Goal: Find specific page/section: Find specific page/section

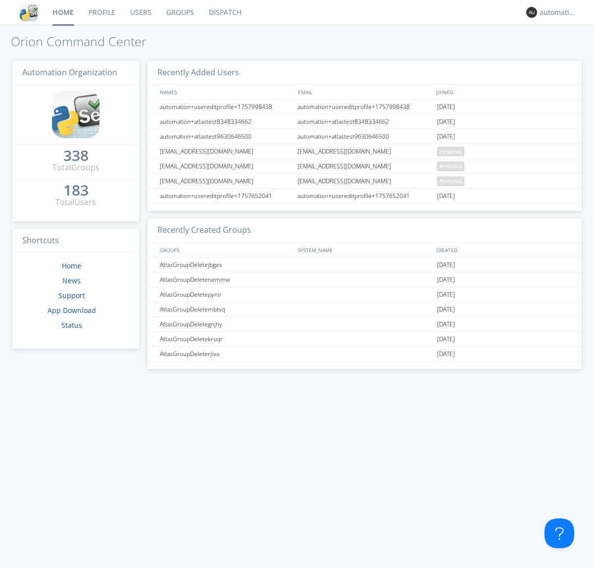
click at [224, 12] on link "Dispatch" at bounding box center [226, 12] width 48 height 25
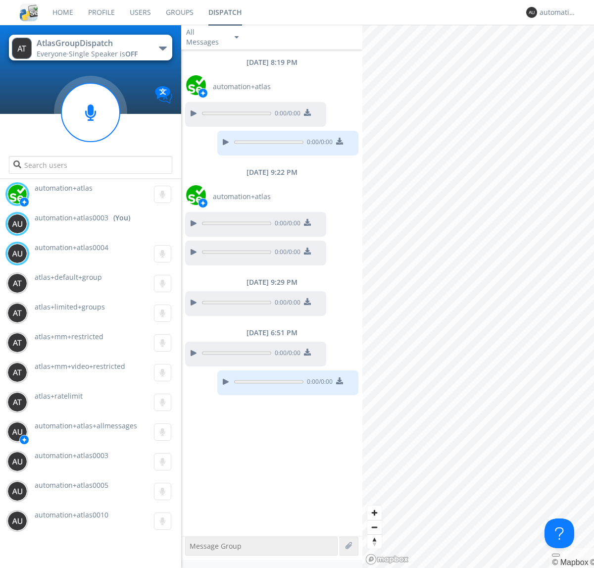
click at [162, 48] on div "button" at bounding box center [163, 49] width 8 height 4
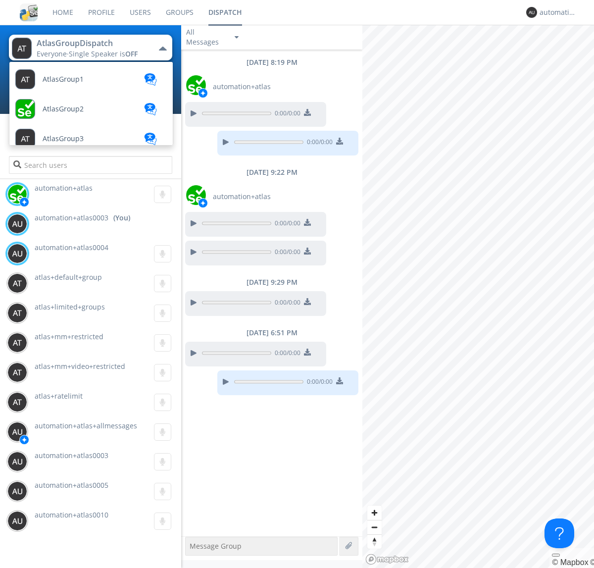
click at [77, 492] on span "AtlasGroupDispatch2" at bounding box center [78, 495] width 70 height 7
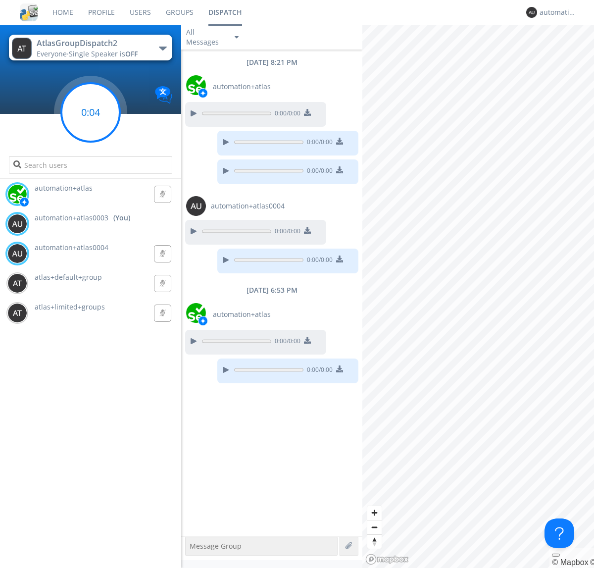
click at [91, 112] on g at bounding box center [90, 112] width 58 height 58
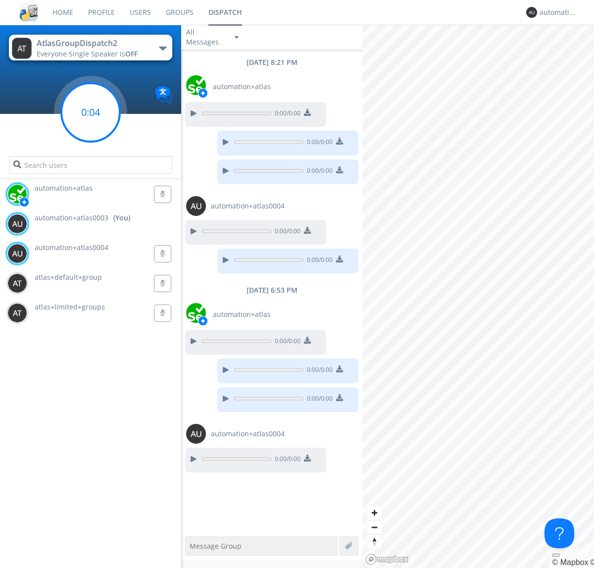
click at [91, 112] on g at bounding box center [90, 112] width 58 height 58
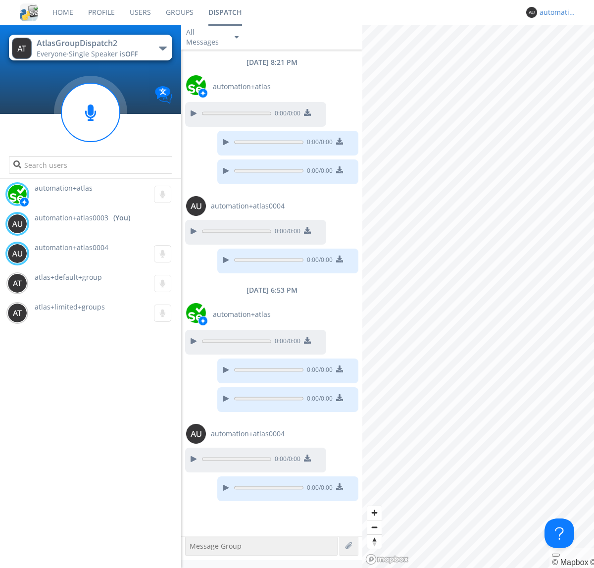
click at [556, 12] on div "automation+atlas0003" at bounding box center [558, 12] width 37 height 10
